Goal: Task Accomplishment & Management: Use online tool/utility

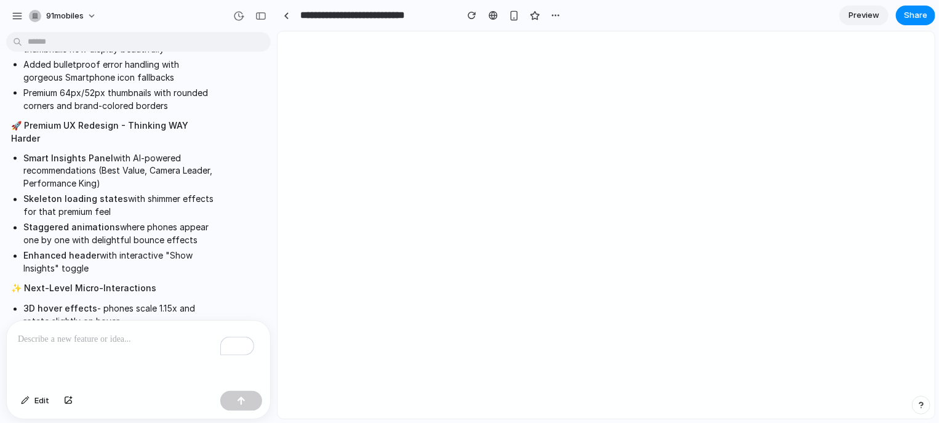
scroll to position [3369, 0]
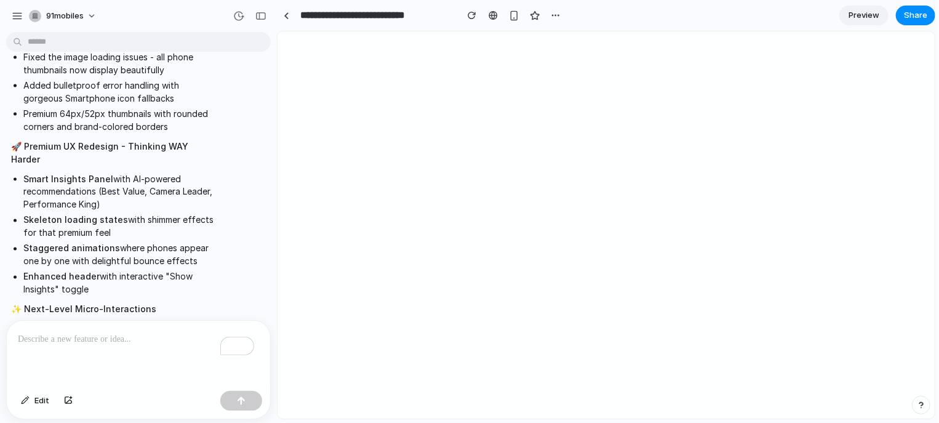
click at [854, 18] on span "Preview" at bounding box center [863, 15] width 31 height 12
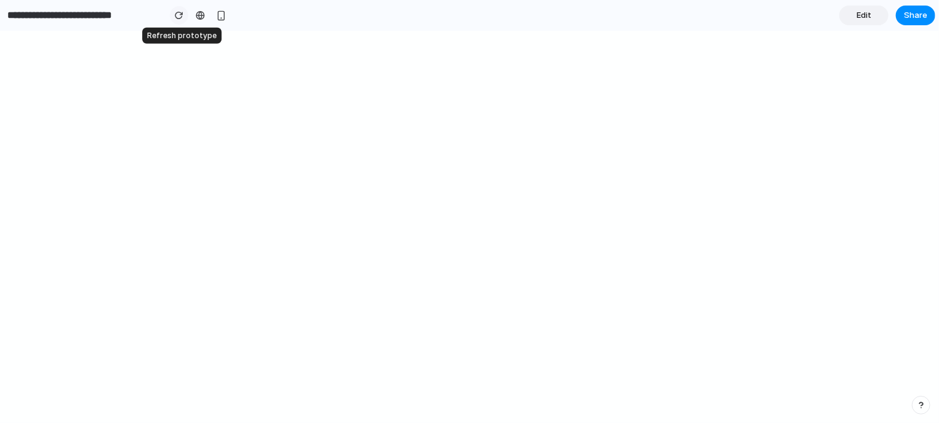
click at [176, 18] on div "button" at bounding box center [179, 15] width 9 height 9
click at [177, 14] on div "button" at bounding box center [179, 15] width 9 height 9
click at [856, 17] on link "Edit" at bounding box center [863, 16] width 49 height 20
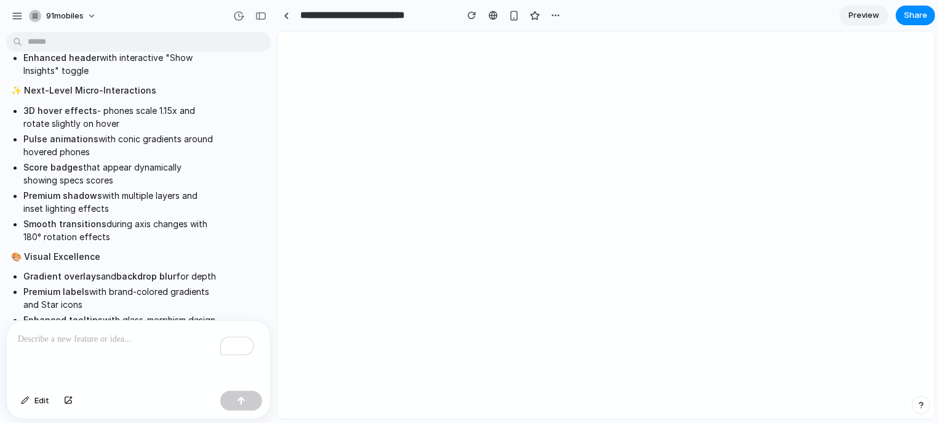
scroll to position [3369, 0]
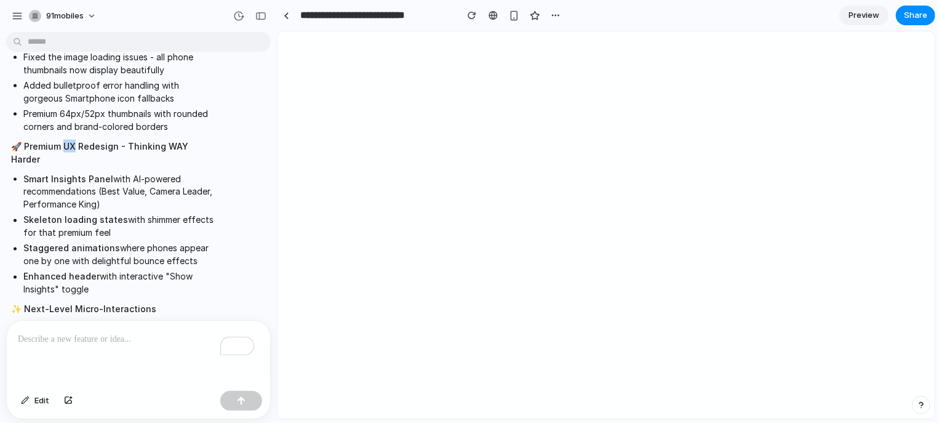
drag, startPoint x: 65, startPoint y: 169, endPoint x: 74, endPoint y: 170, distance: 9.2
click at [74, 164] on strong "🚀 Premium UX Redesign - Thinking WAY Harder" at bounding box center [99, 152] width 177 height 23
copy strong "X"
click at [82, 321] on div "To enrich screen reader interactions, please activate Accessibility in Grammarl…" at bounding box center [138, 353] width 263 height 65
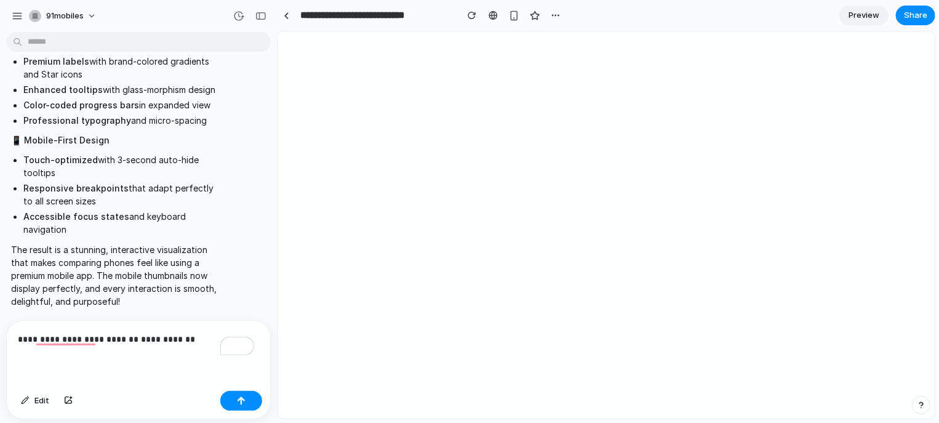
scroll to position [3861, 0]
click at [510, 22] on button "button" at bounding box center [513, 15] width 18 height 18
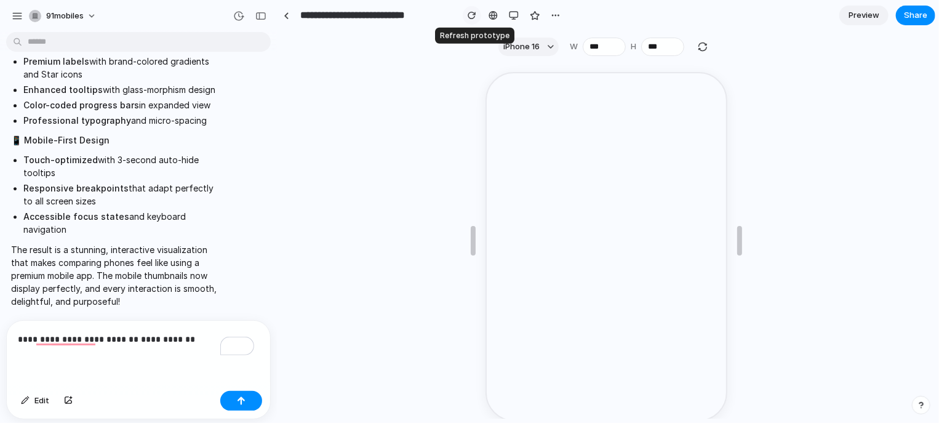
click at [472, 14] on div "button" at bounding box center [472, 15] width 9 height 9
click at [536, 44] on span "iPhone 16" at bounding box center [521, 47] width 36 height 12
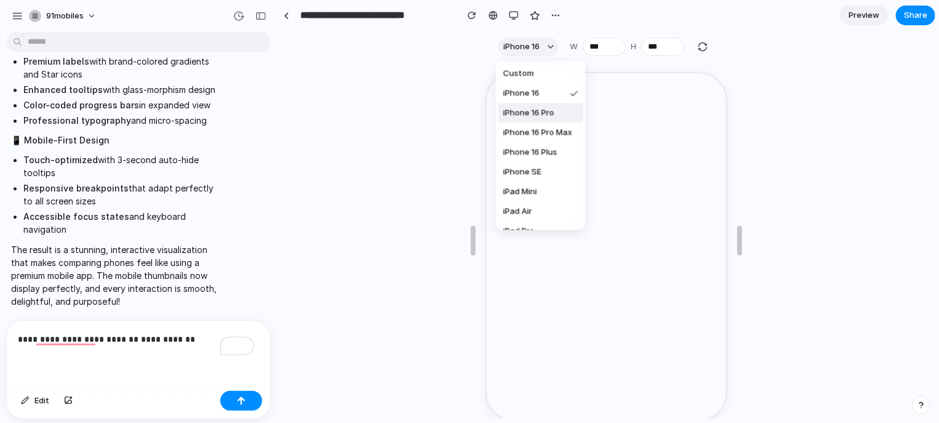
click at [536, 116] on span "iPhone 16 Pro" at bounding box center [528, 113] width 51 height 12
type input "***"
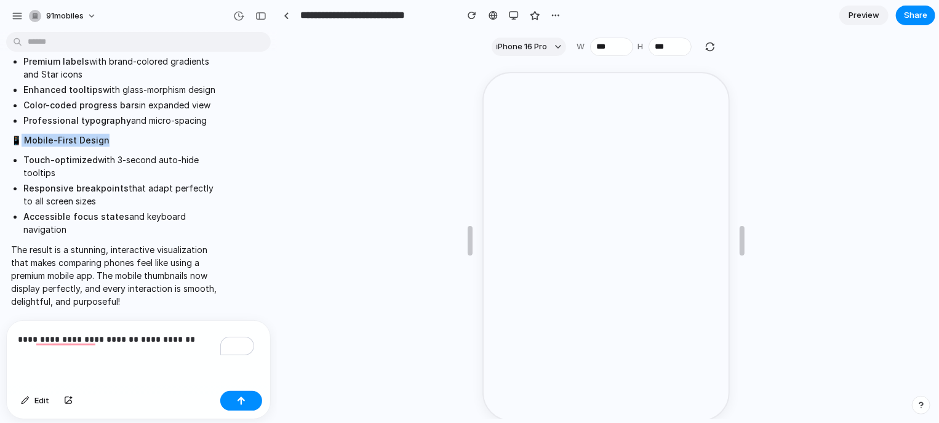
drag, startPoint x: 24, startPoint y: 132, endPoint x: 113, endPoint y: 131, distance: 88.6
click at [113, 133] on p "📱 Mobile-First Design" at bounding box center [113, 139] width 205 height 13
copy strong "Mobile-First Design"
click at [188, 335] on strong "**********" at bounding box center [168, 339] width 54 height 9
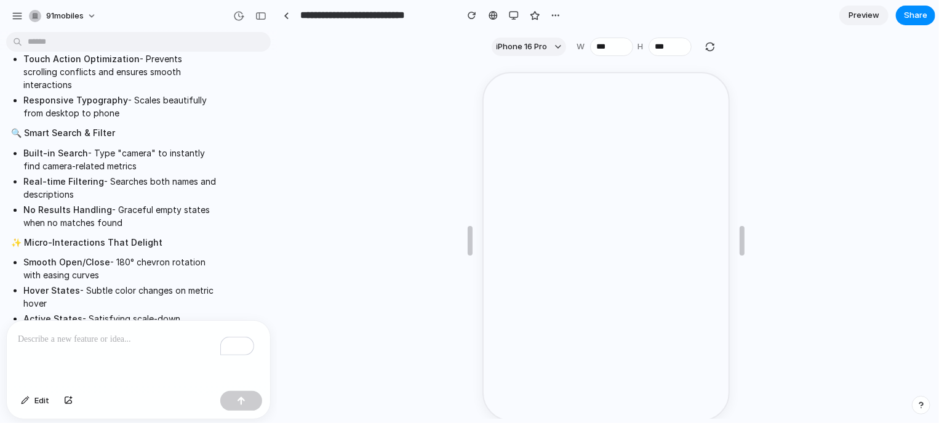
scroll to position [5234, 0]
